Goal: Information Seeking & Learning: Learn about a topic

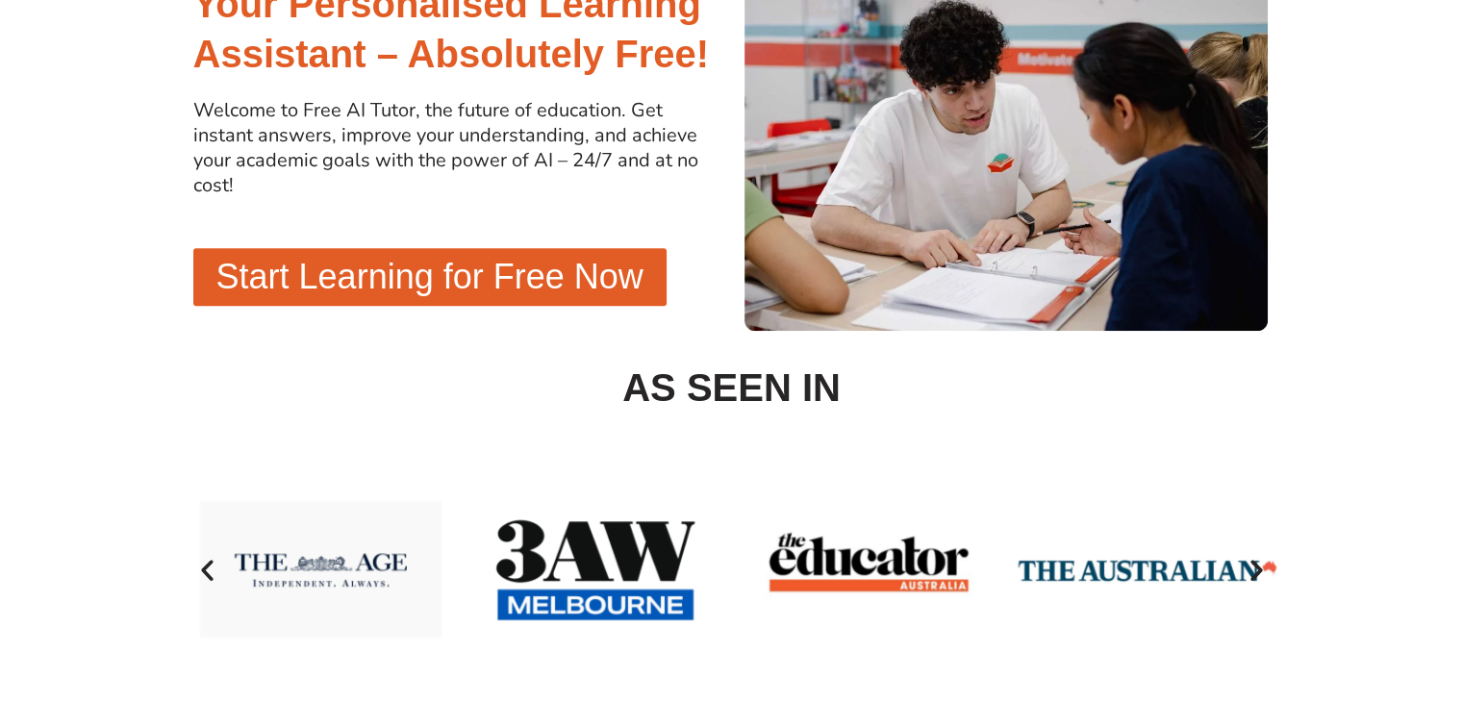
scroll to position [189, 0]
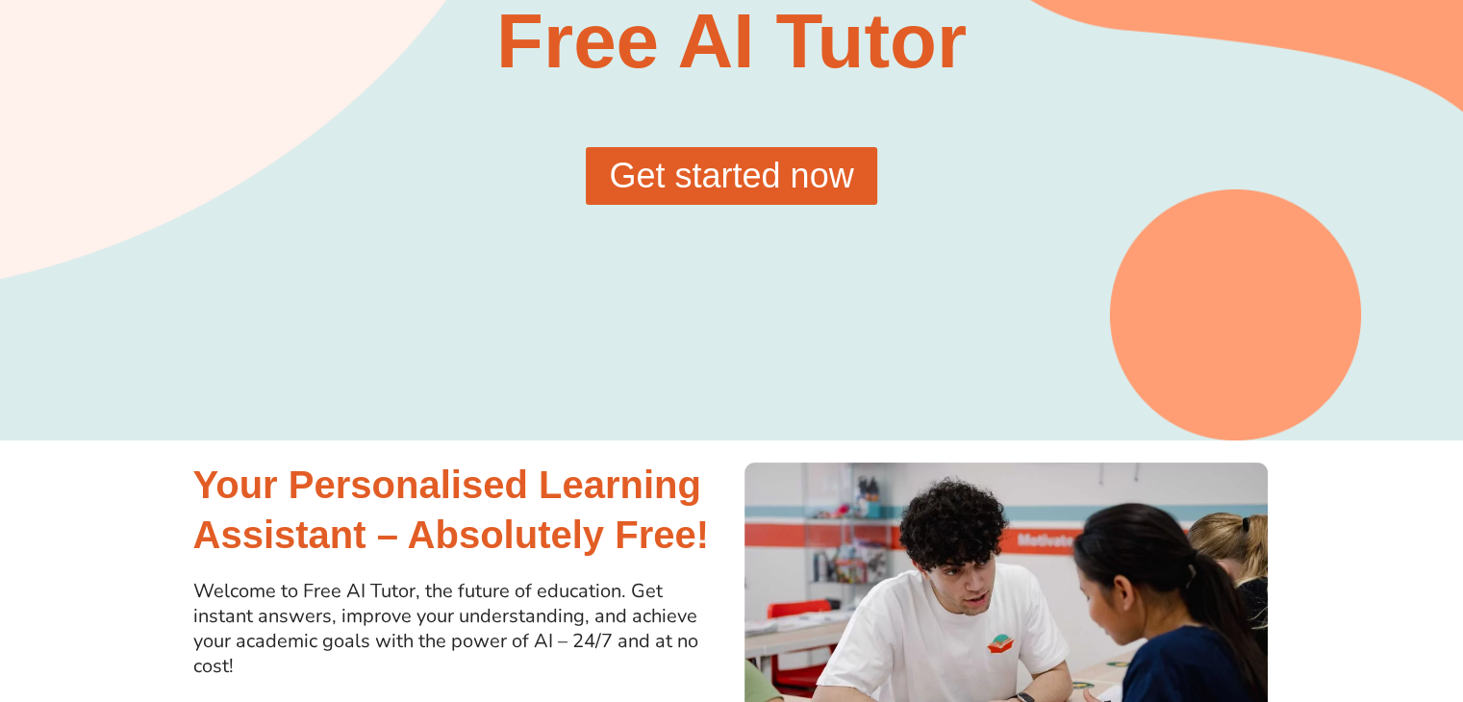
click at [701, 172] on span "Get started now" at bounding box center [731, 176] width 244 height 35
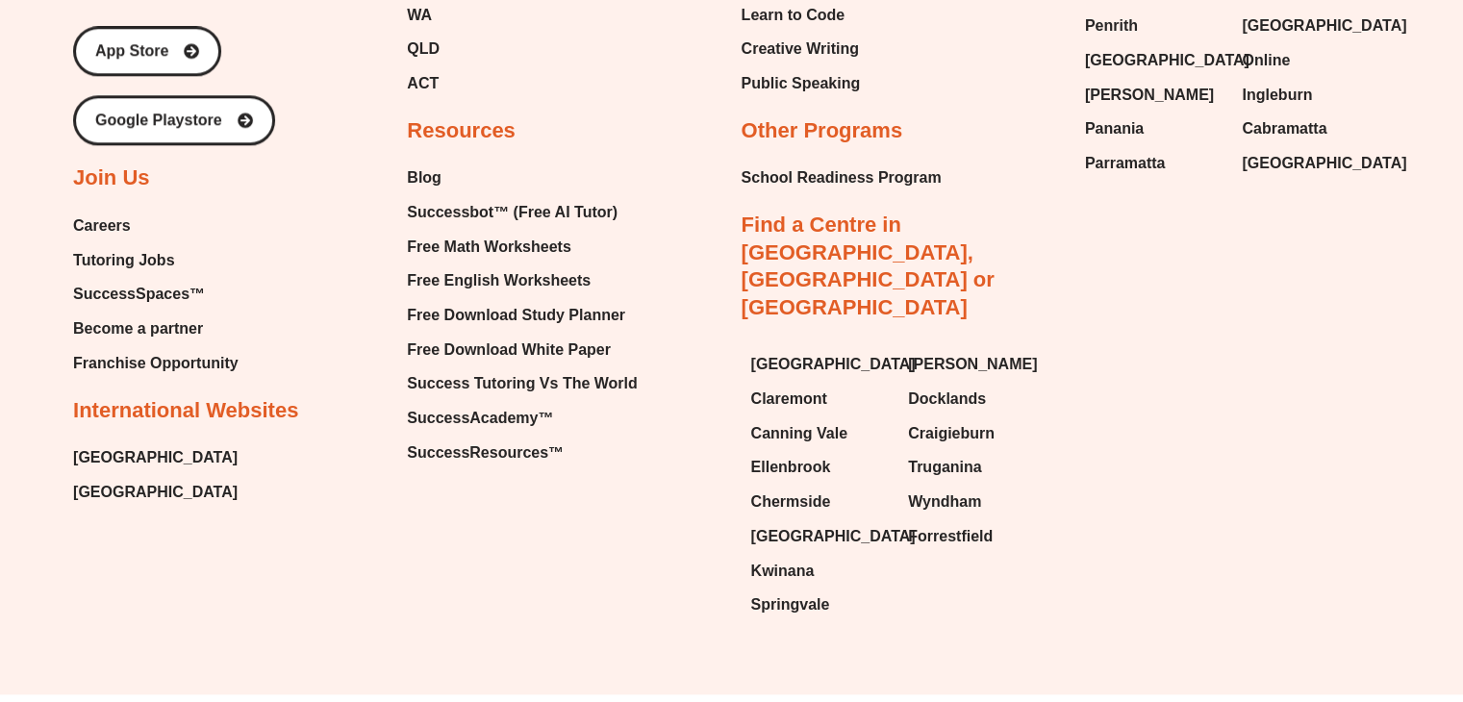
scroll to position [2193, 0]
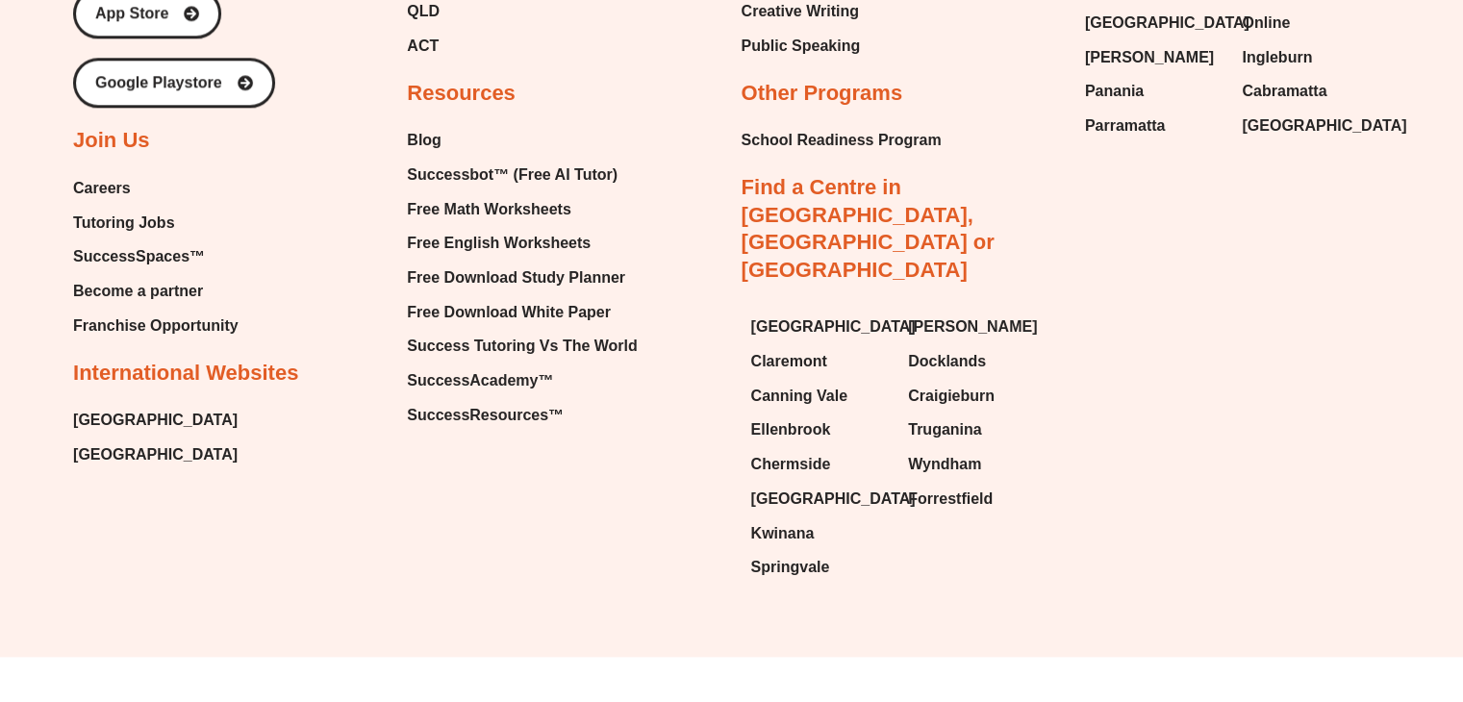
click at [929, 180] on link "Find a Centre in [GEOGRAPHIC_DATA], [GEOGRAPHIC_DATA] or [GEOGRAPHIC_DATA]" at bounding box center [868, 228] width 253 height 107
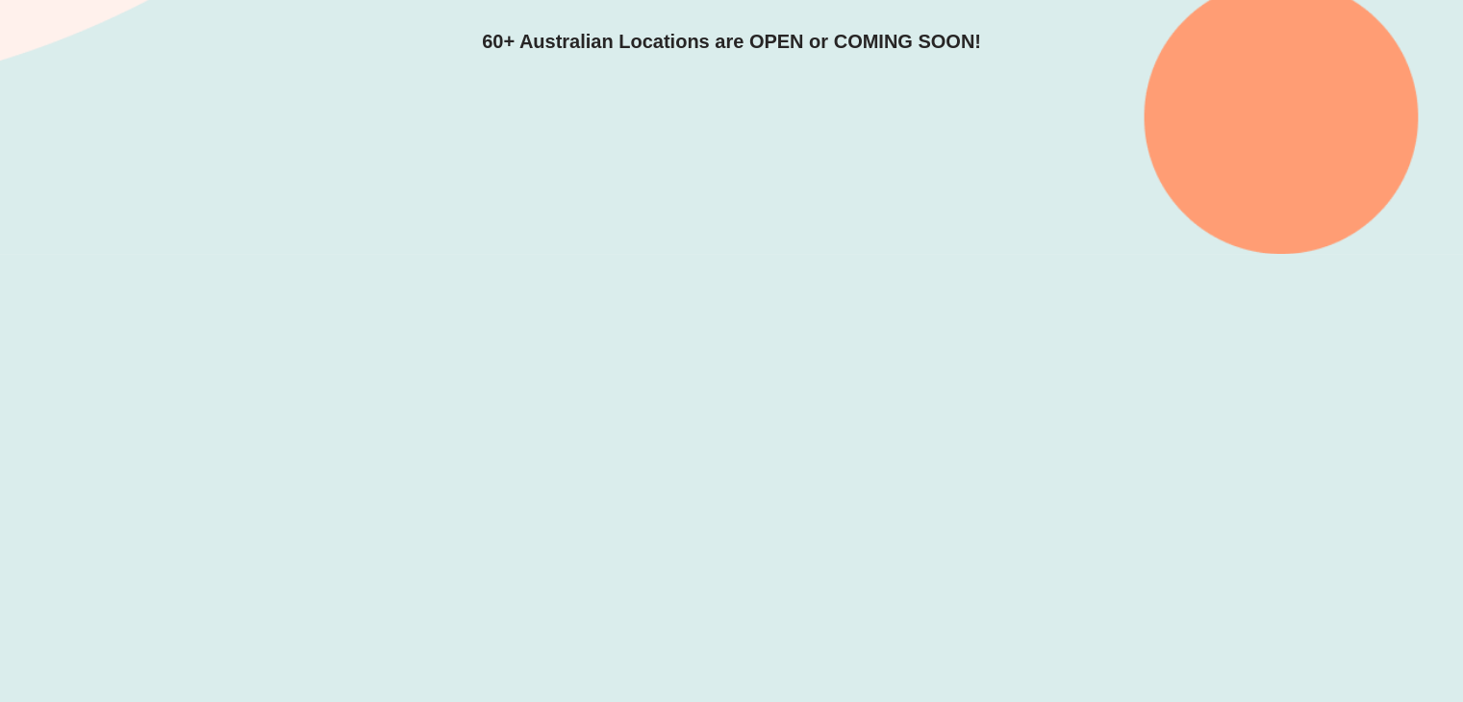
scroll to position [481, 0]
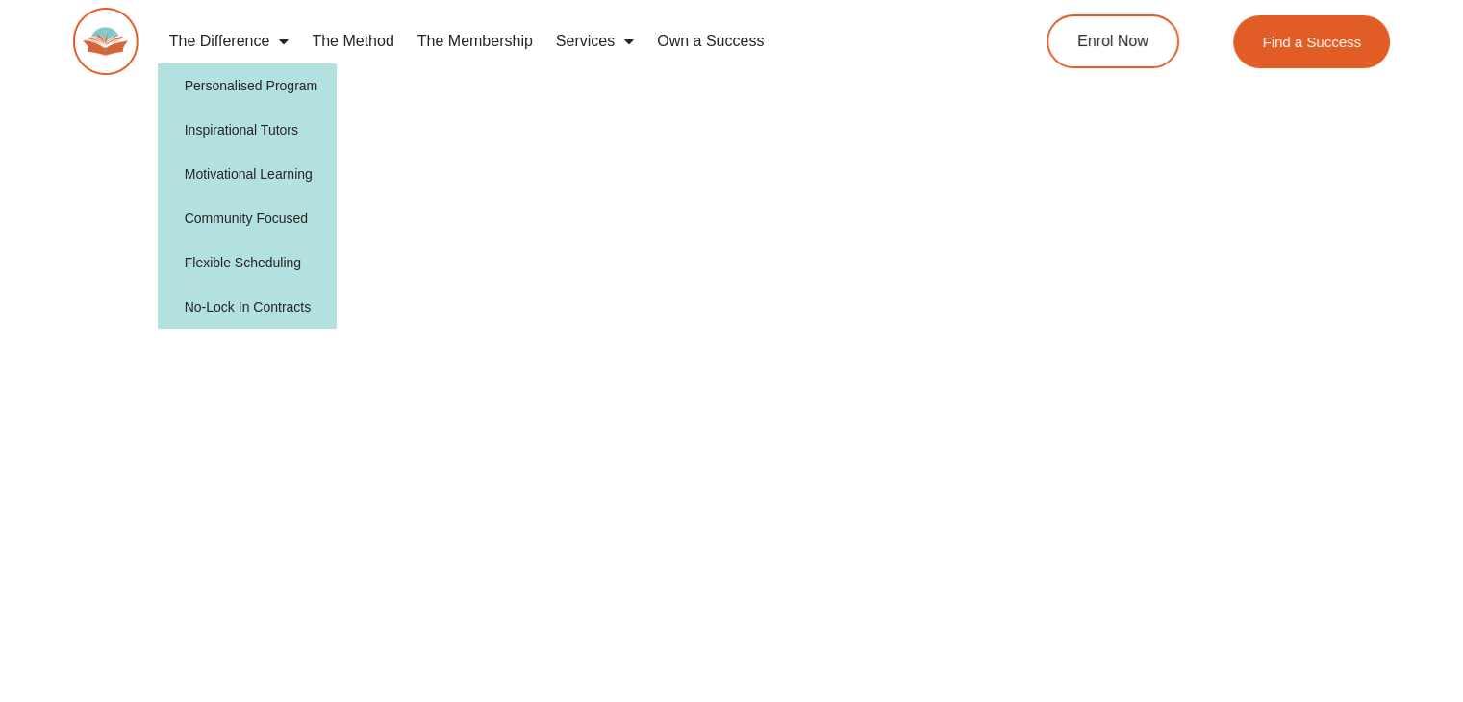
click at [271, 44] on span "Menu" at bounding box center [278, 41] width 19 height 35
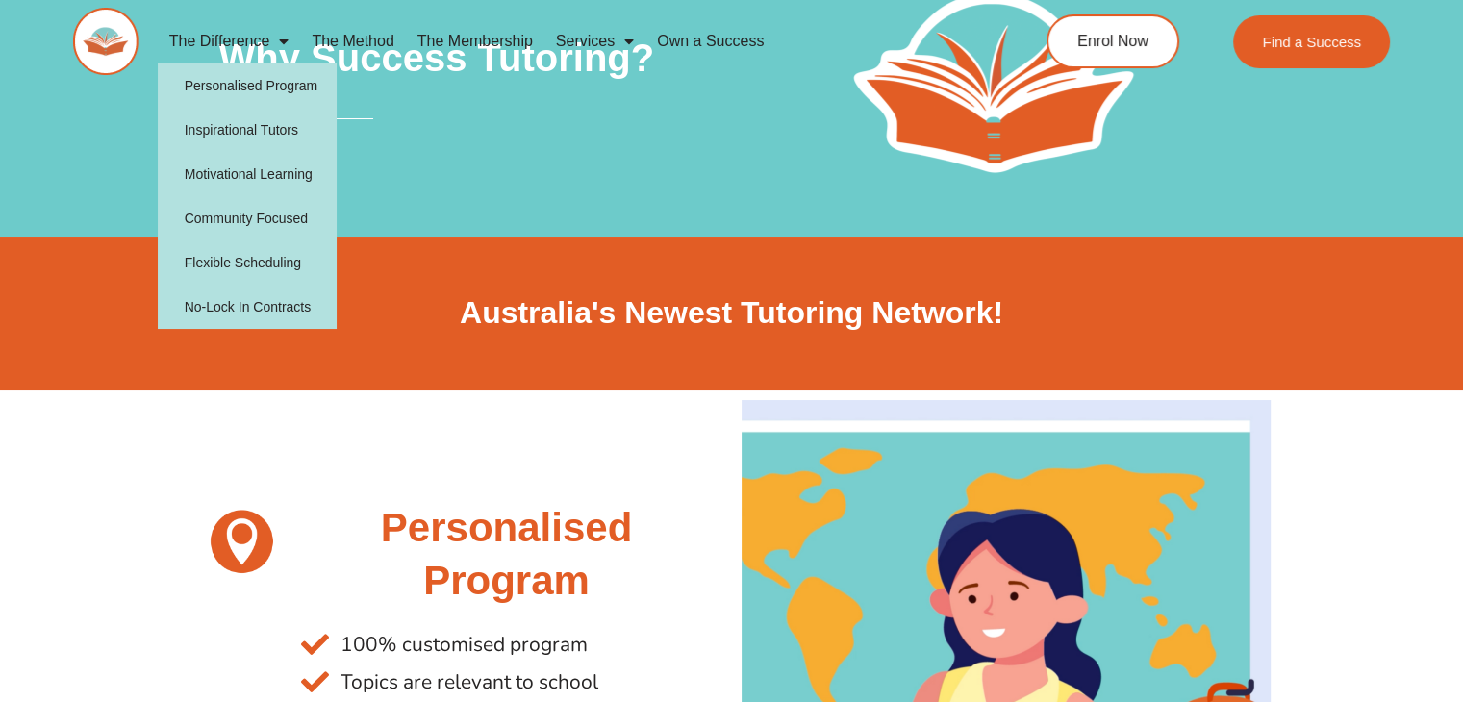
click at [277, 38] on span "Menu" at bounding box center [278, 41] width 19 height 35
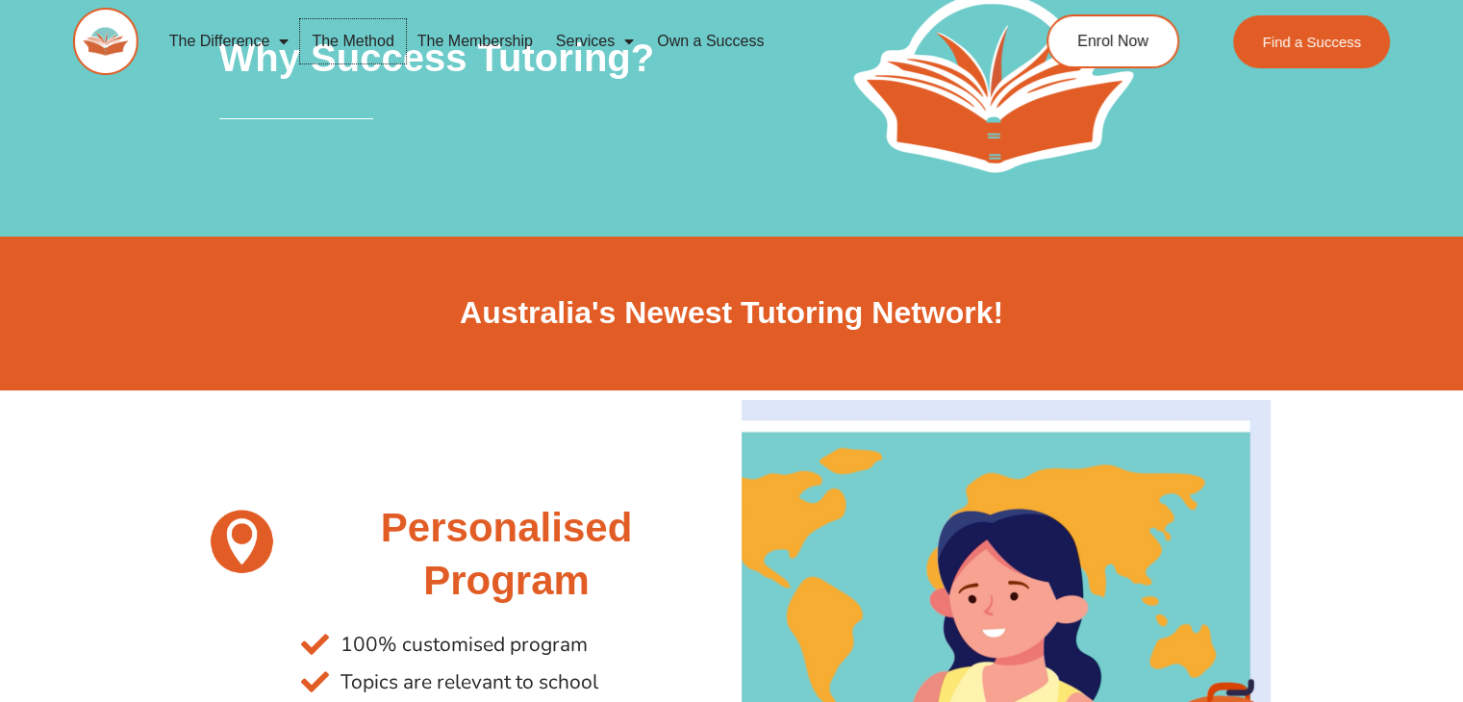
click at [382, 41] on link "The Method" at bounding box center [352, 41] width 105 height 44
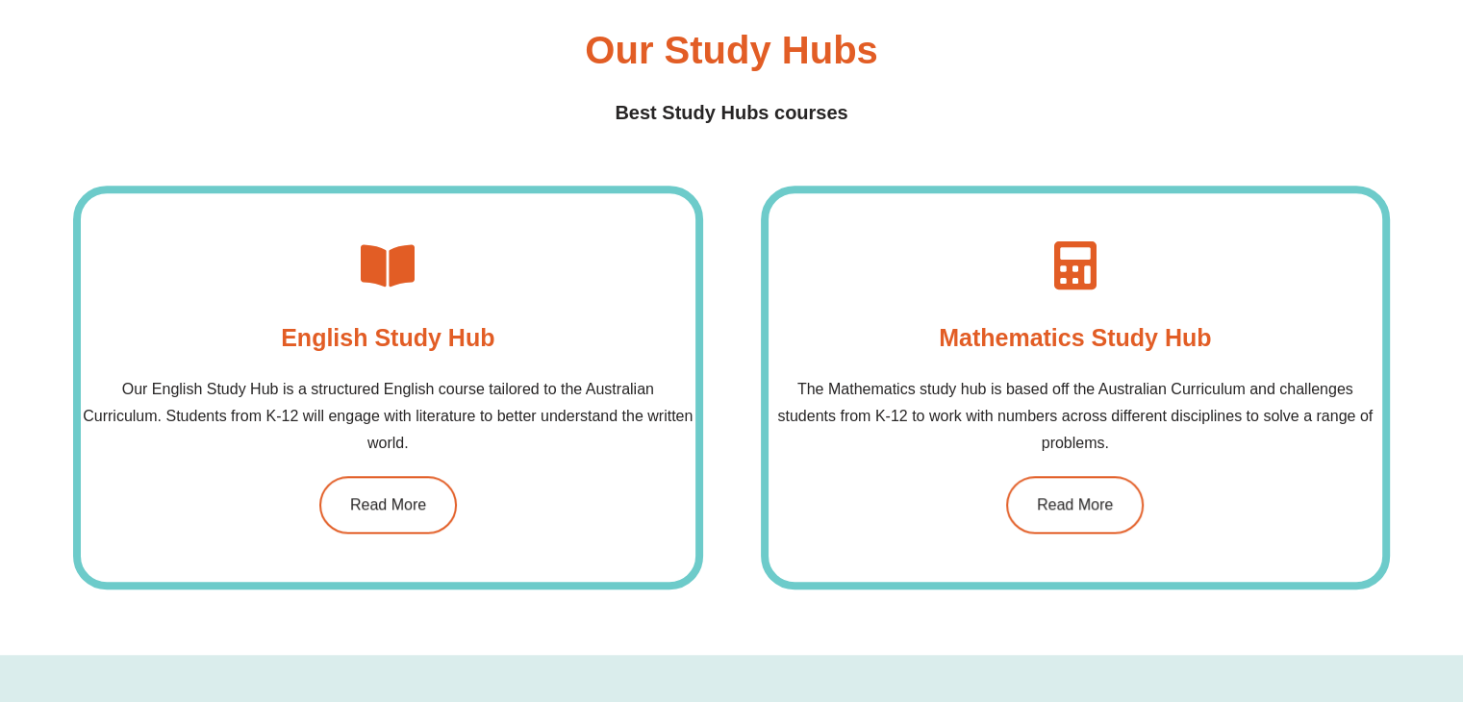
scroll to position [1539, 0]
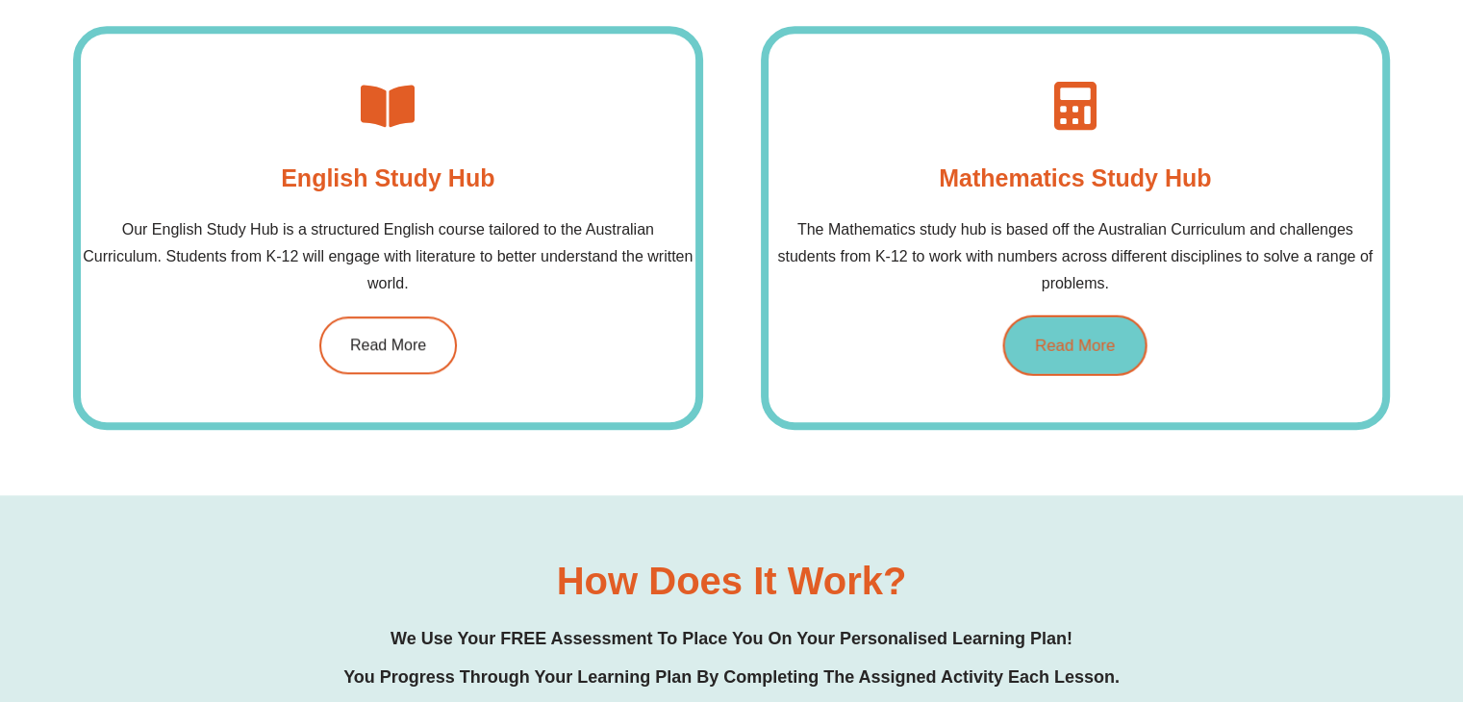
click at [1093, 340] on span "Read More" at bounding box center [1075, 345] width 80 height 16
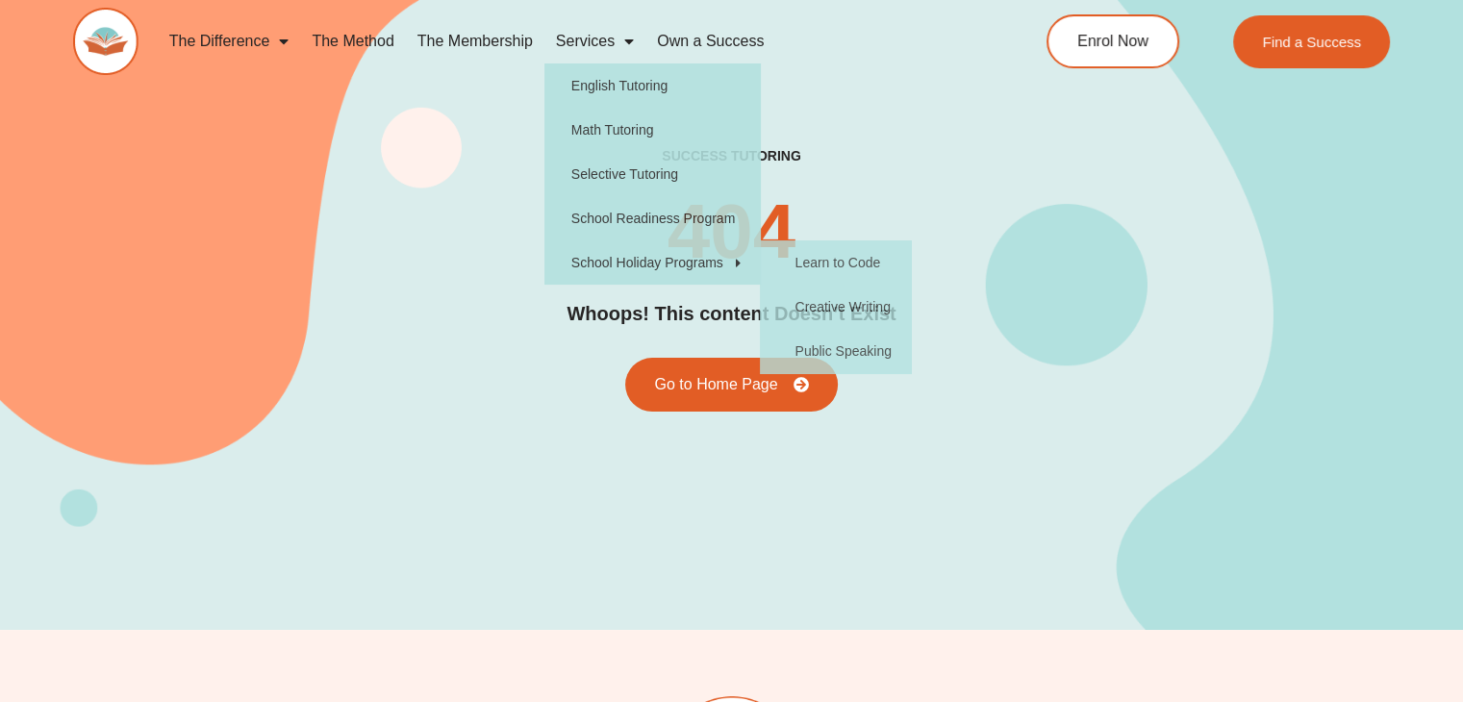
click at [388, 286] on div "success tutoring 404 Whoops! This content Doesn’t Exist Go to Home Page" at bounding box center [731, 279] width 1317 height 264
